Goal: Information Seeking & Learning: Learn about a topic

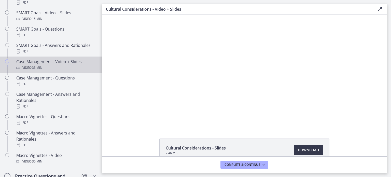
scroll to position [469, 0]
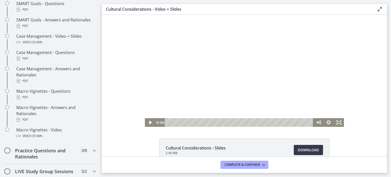
click at [293, 102] on div at bounding box center [244, 71] width 199 height 112
click at [338, 122] on icon "Fullscreen" at bounding box center [339, 122] width 10 height 9
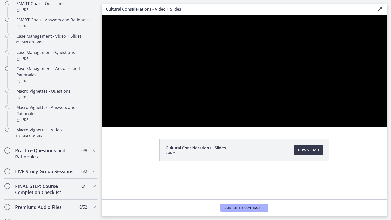
click at [387, 127] on div at bounding box center [244, 71] width 285 height 112
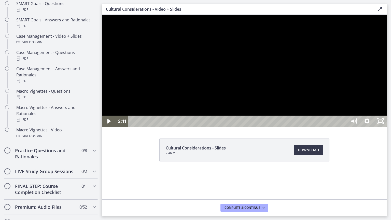
click at [260, 35] on div at bounding box center [244, 71] width 285 height 112
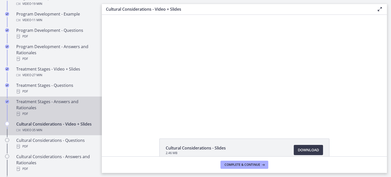
scroll to position [265, 0]
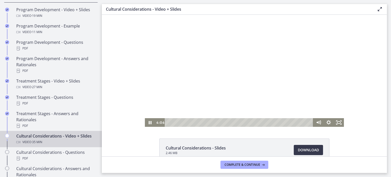
click at [226, 83] on div at bounding box center [244, 71] width 199 height 112
click at [261, 99] on div at bounding box center [244, 71] width 199 height 112
click at [226, 90] on div at bounding box center [244, 71] width 199 height 112
click at [240, 75] on div at bounding box center [244, 71] width 199 height 112
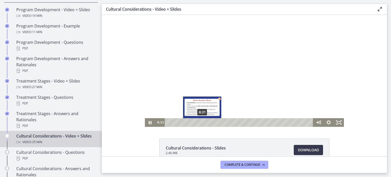
click at [200, 122] on div "8:21" at bounding box center [239, 122] width 142 height 9
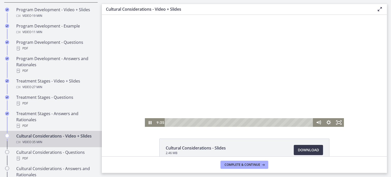
click at [216, 88] on div at bounding box center [244, 71] width 199 height 112
click at [196, 80] on div at bounding box center [244, 71] width 199 height 112
click at [220, 80] on div at bounding box center [244, 71] width 199 height 112
click at [220, 81] on div at bounding box center [244, 71] width 199 height 112
click at [209, 76] on div at bounding box center [244, 71] width 199 height 112
